Goal: Task Accomplishment & Management: Manage account settings

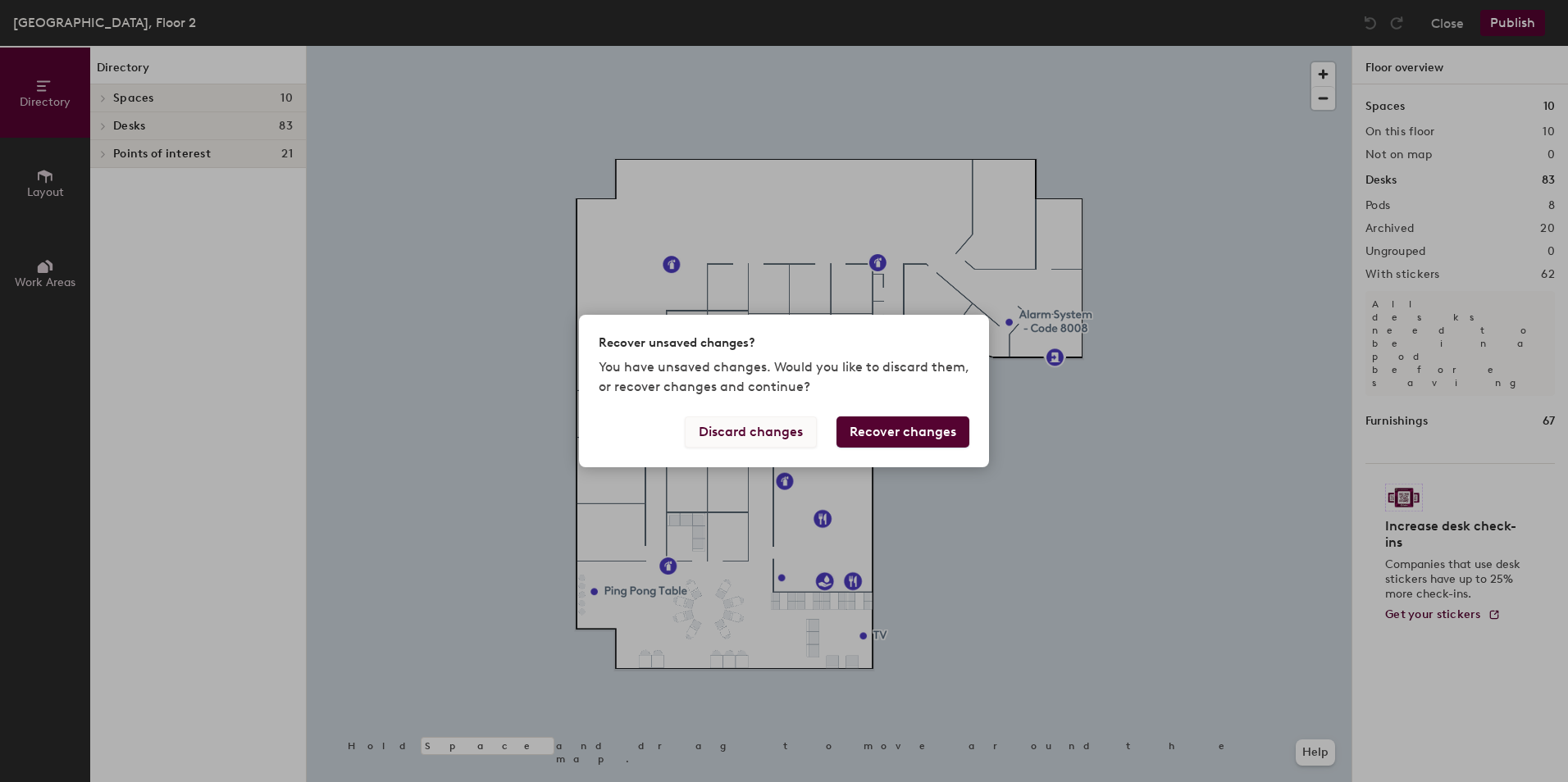
click at [736, 434] on button "Discard changes" at bounding box center [750, 432] width 132 height 31
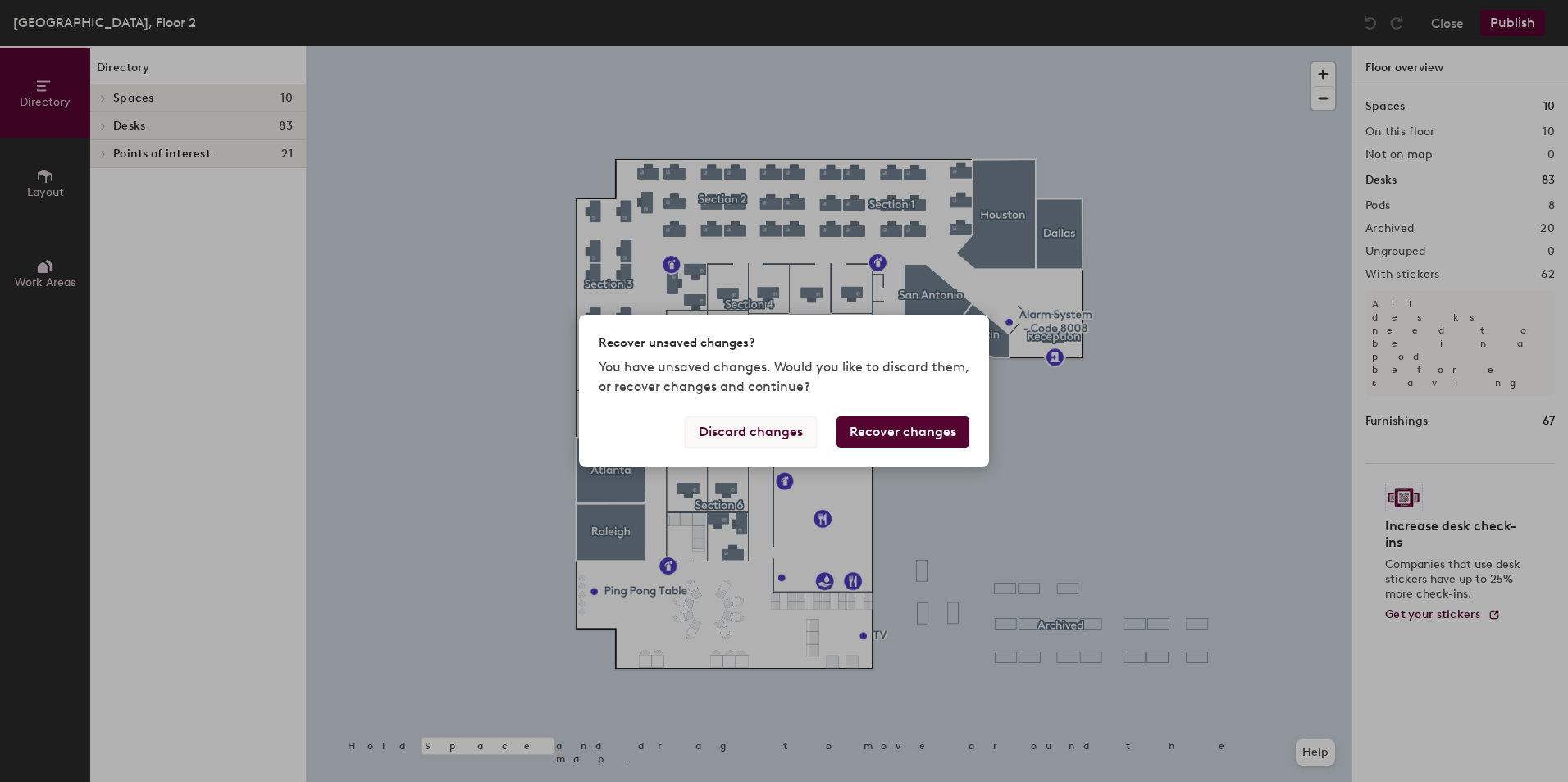
click at [734, 431] on button "Discard changes" at bounding box center [750, 432] width 132 height 31
